Goal: Find specific page/section: Find specific page/section

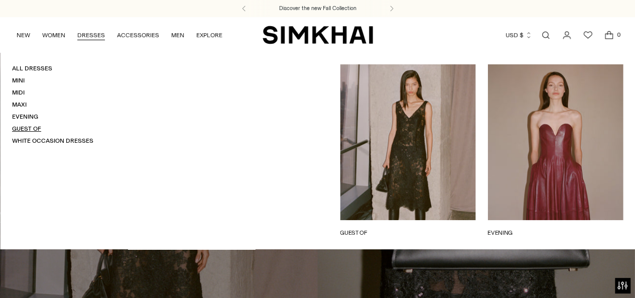
click at [31, 126] on link "Guest Of" at bounding box center [26, 128] width 29 height 7
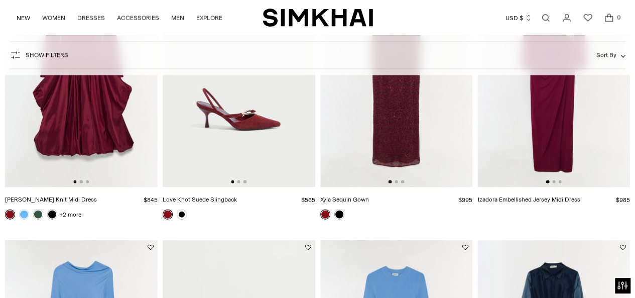
scroll to position [1198, 0]
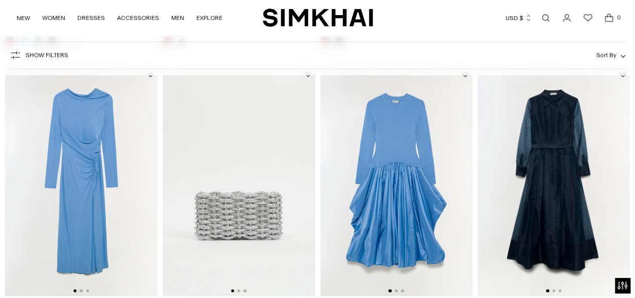
click at [544, 21] on link "Open search modal" at bounding box center [545, 18] width 20 height 20
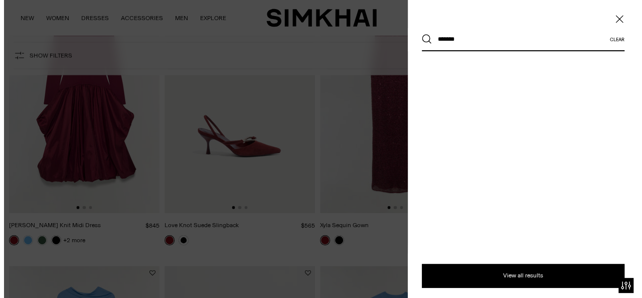
scroll to position [0, 0]
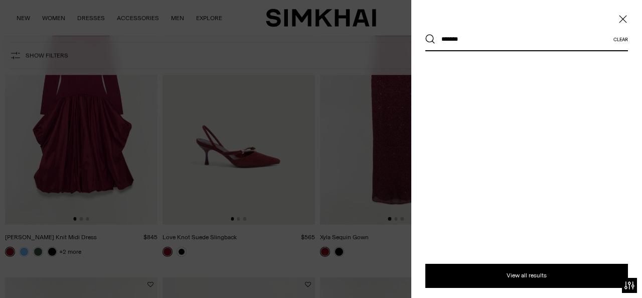
type input "*******"
click at [426, 34] on button "Search" at bounding box center [431, 39] width 10 height 10
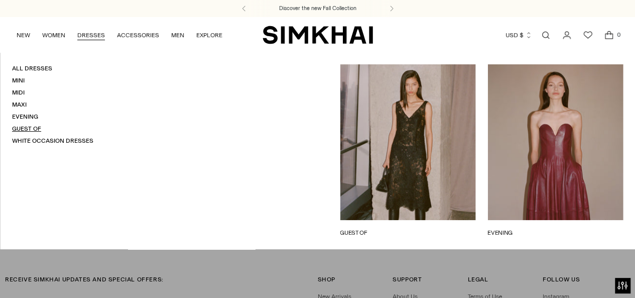
click at [31, 131] on link "Guest Of" at bounding box center [26, 128] width 29 height 7
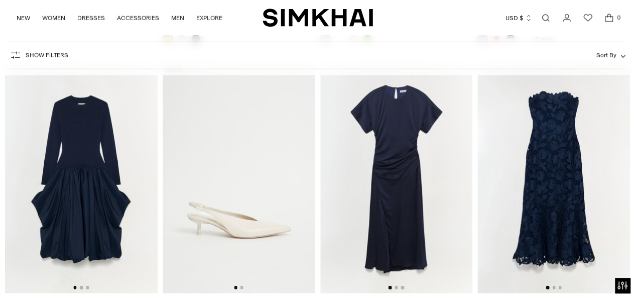
scroll to position [5148, 0]
